Goal: Task Accomplishment & Management: Manage account settings

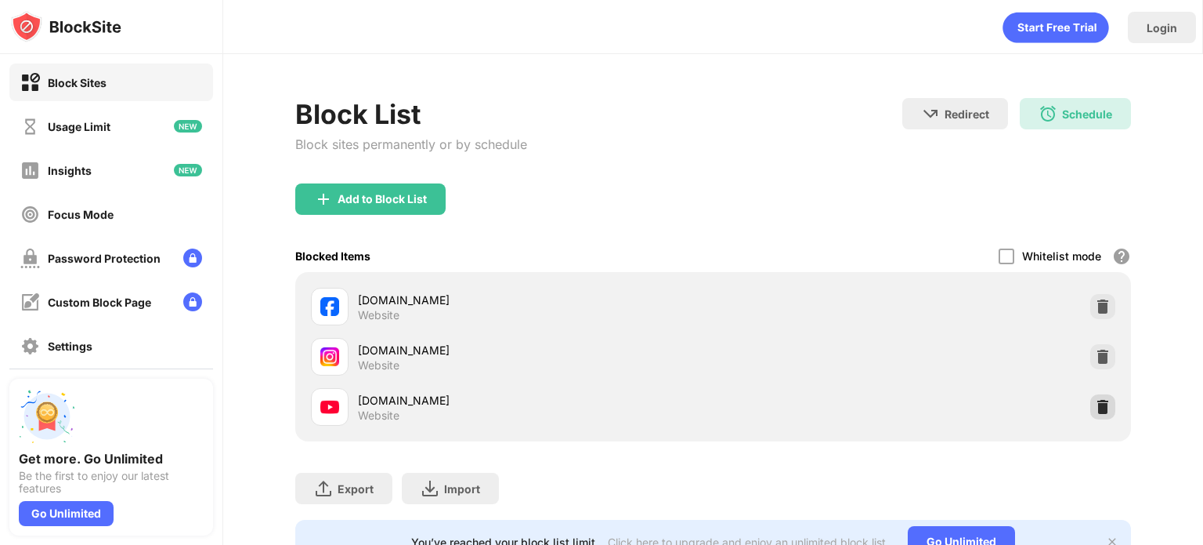
click at [1095, 404] on img at bounding box center [1103, 407] width 16 height 16
